Goal: Find specific page/section: Find specific page/section

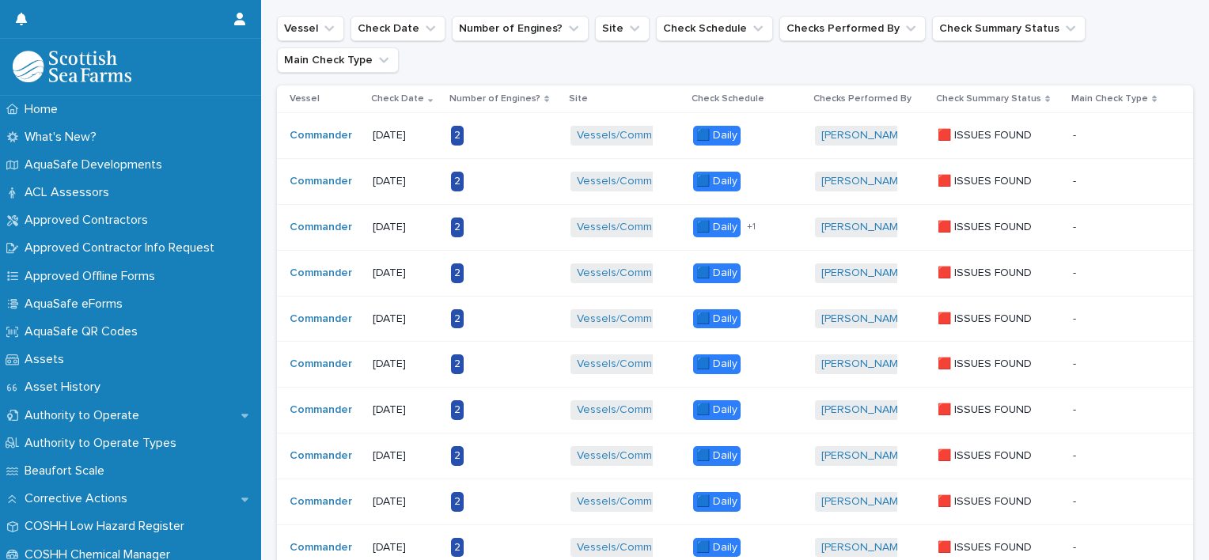
scroll to position [170, 0]
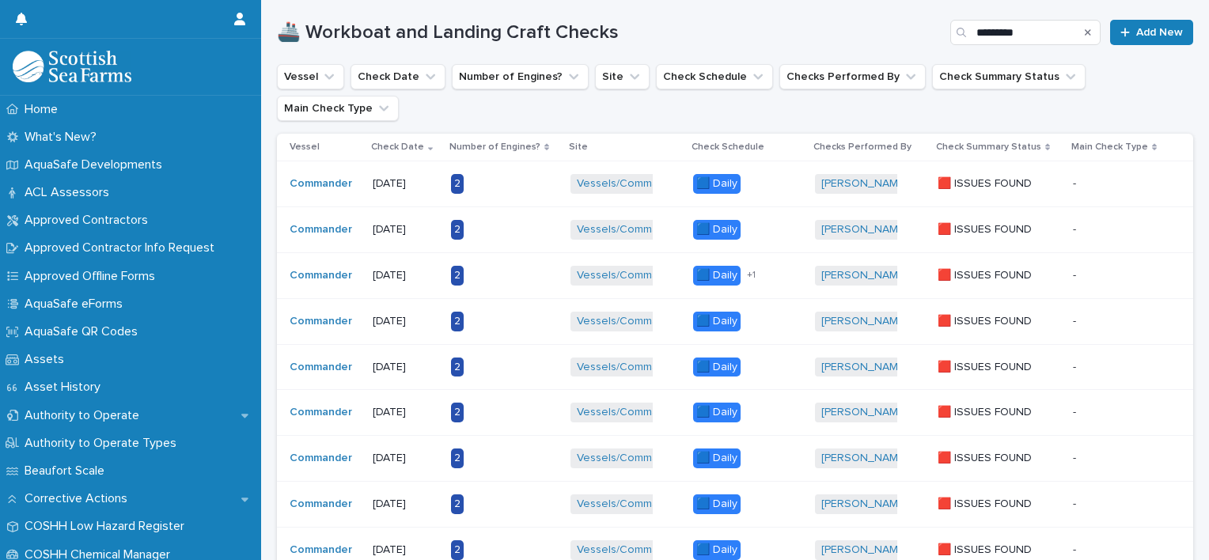
click at [782, 266] on div "🟦 Daily 🟧 Weekly + 1" at bounding box center [742, 276] width 99 height 20
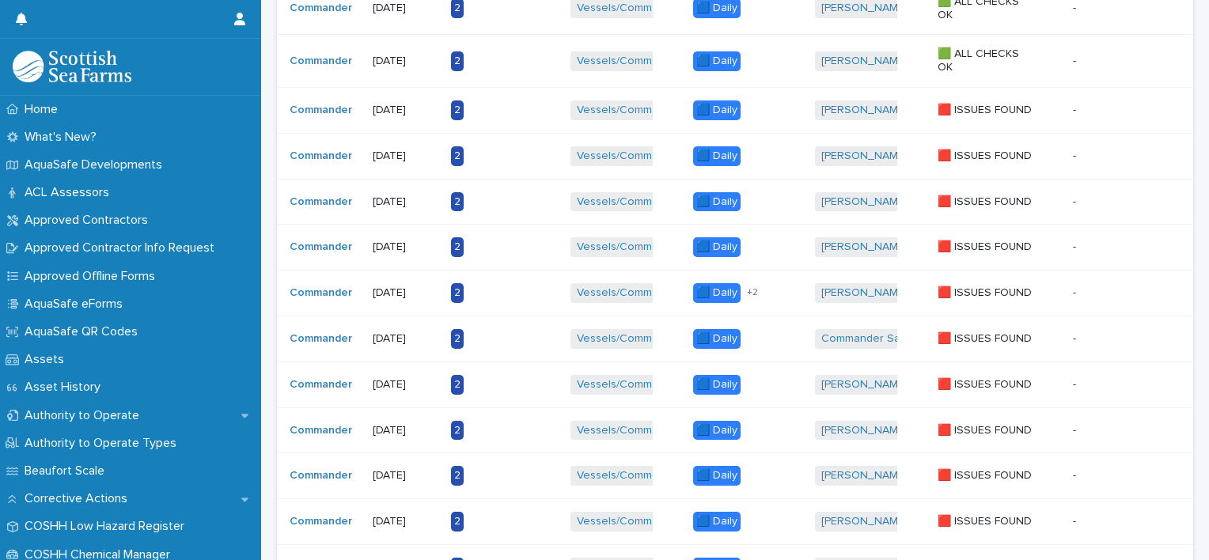
scroll to position [878, 0]
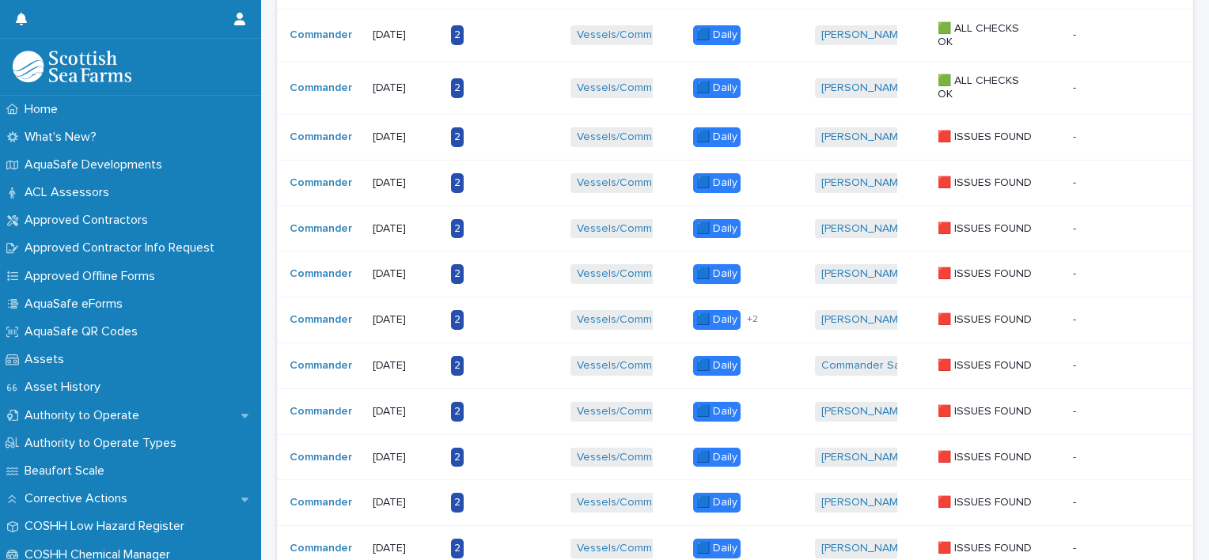
click at [768, 314] on div "+ 2" at bounding box center [768, 319] width 48 height 11
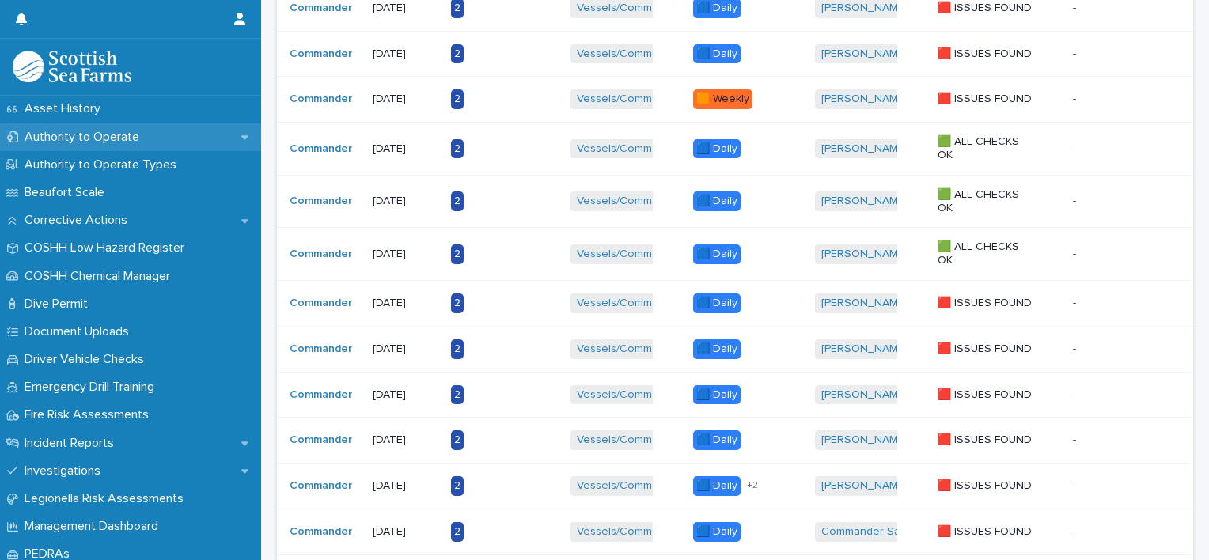
scroll to position [396, 0]
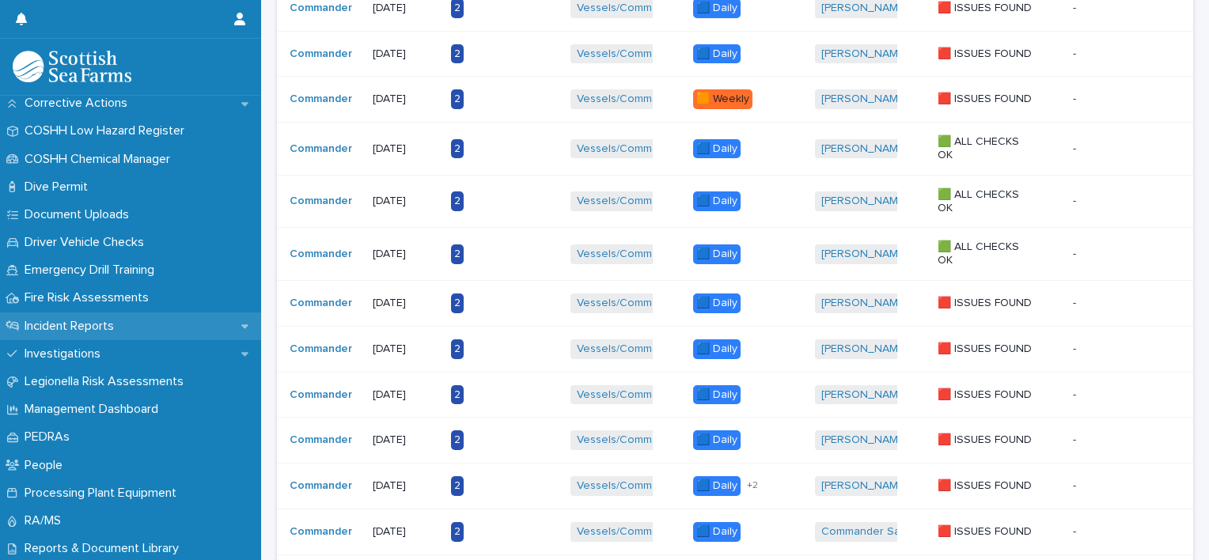
click at [139, 330] on div "Incident Reports" at bounding box center [130, 326] width 261 height 28
